Goal: Obtain resource: Download file/media

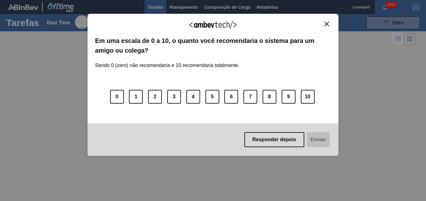
click at [326, 24] on img "Close" at bounding box center [326, 24] width 5 height 5
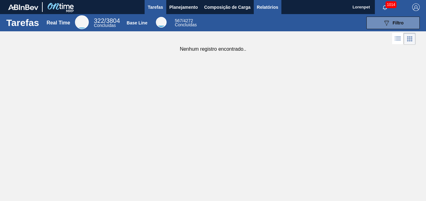
click at [272, 8] on span "Relatórios" at bounding box center [267, 7] width 21 height 8
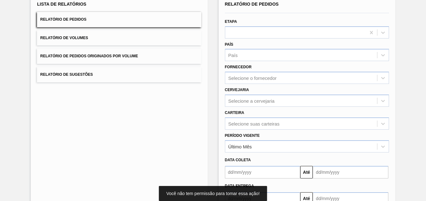
scroll to position [89, 0]
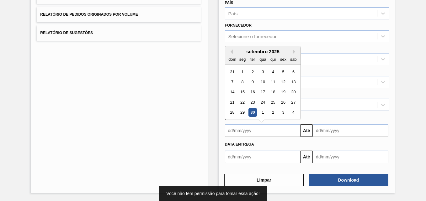
click at [255, 125] on input "text" at bounding box center [263, 130] width 76 height 13
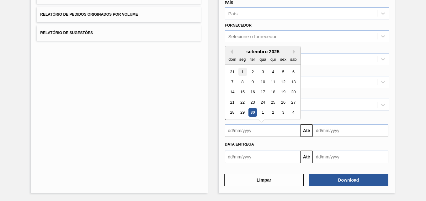
click at [242, 71] on div "1" at bounding box center [242, 72] width 8 height 8
type input "[DATE]"
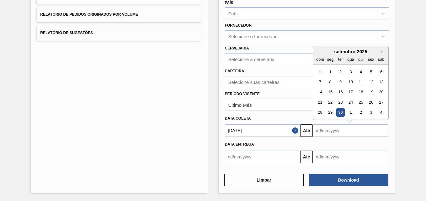
click at [325, 128] on input "text" at bounding box center [351, 130] width 76 height 13
click at [363, 109] on div "2" at bounding box center [360, 112] width 8 height 8
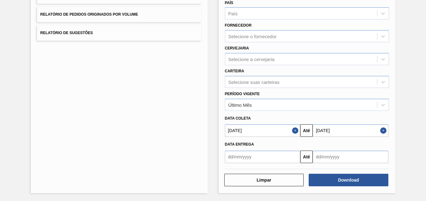
click at [345, 135] on input "[DATE]" at bounding box center [351, 130] width 76 height 13
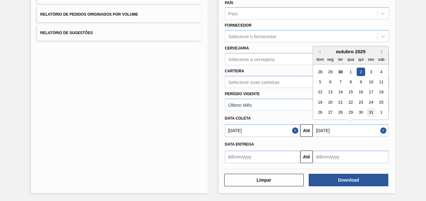
click at [367, 113] on div "31" at bounding box center [370, 112] width 8 height 8
type input "[DATE]"
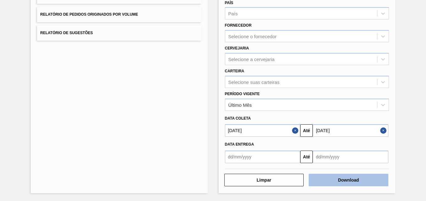
click at [338, 183] on button "Download" at bounding box center [348, 180] width 80 height 13
